Goal: Ask a question

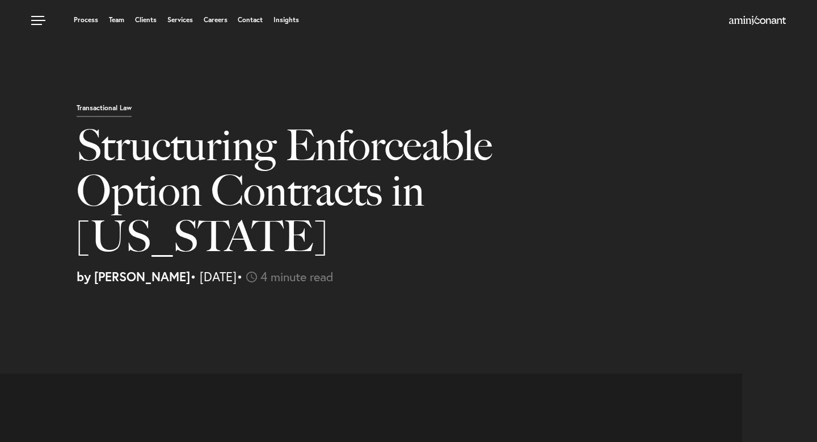
select select "US"
select select "Austin"
select select "Business and Civil Litigation"
select select "US"
select select "Austin"
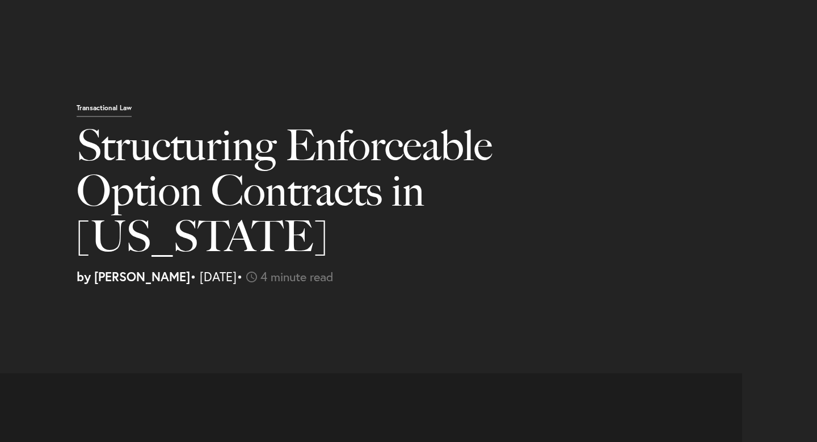
select select "Business and Civil Litigation"
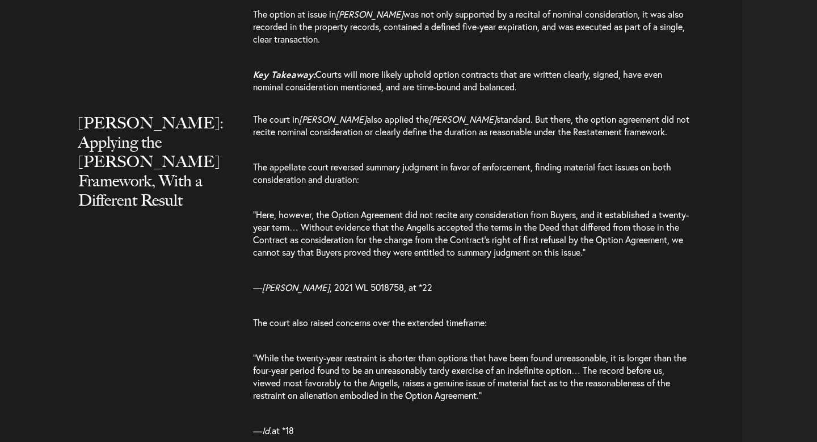
scroll to position [1451, 0]
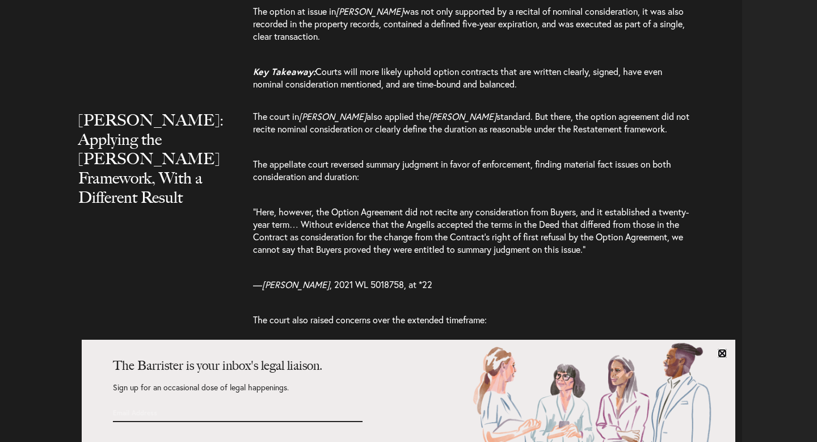
click at [724, 352] on link at bounding box center [722, 352] width 9 height 9
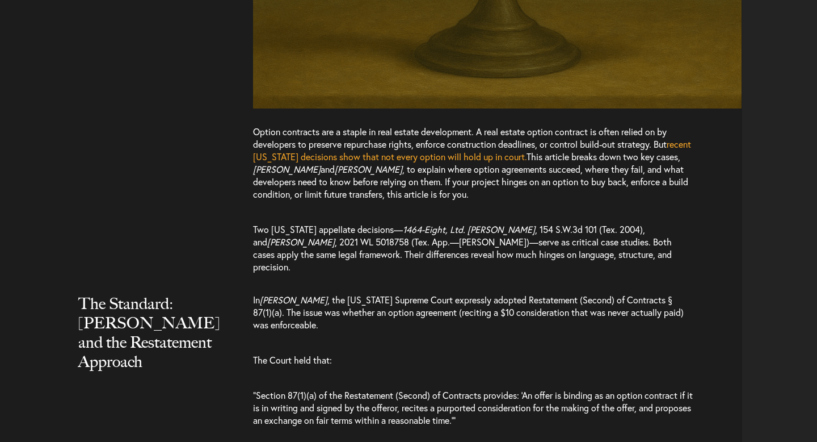
scroll to position [795, 0]
